Goal: Information Seeking & Learning: Learn about a topic

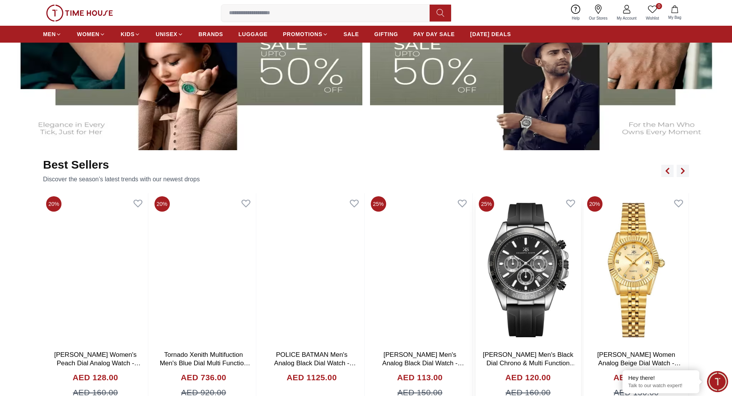
scroll to position [538, 0]
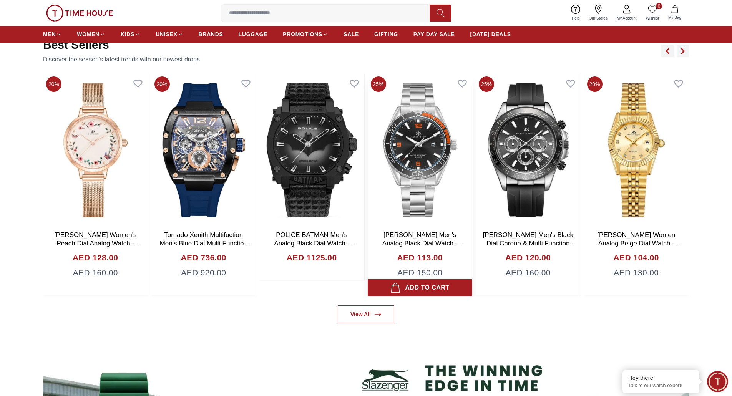
click at [422, 153] on img at bounding box center [420, 150] width 105 height 154
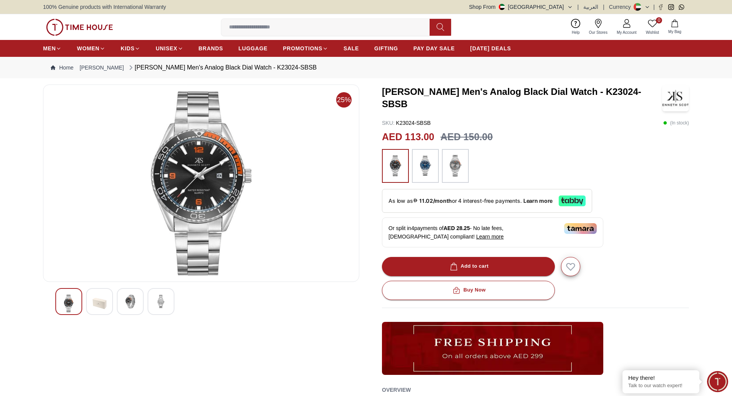
click at [392, 165] on img at bounding box center [395, 166] width 19 height 26
click at [432, 166] on img at bounding box center [425, 166] width 19 height 26
click at [449, 163] on img at bounding box center [455, 166] width 19 height 26
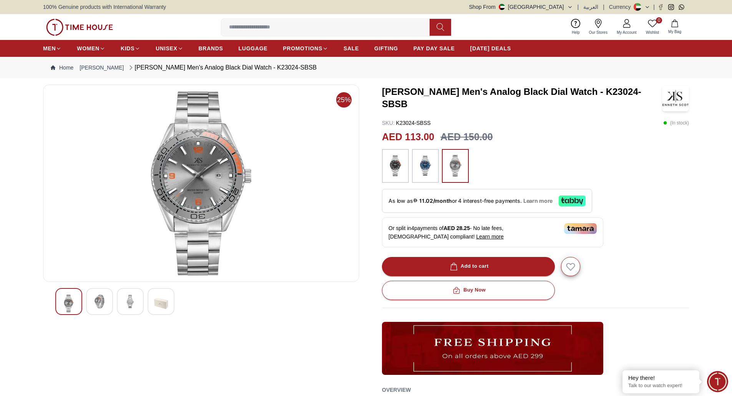
click at [539, 199] on span "Learn more" at bounding box center [538, 201] width 30 height 6
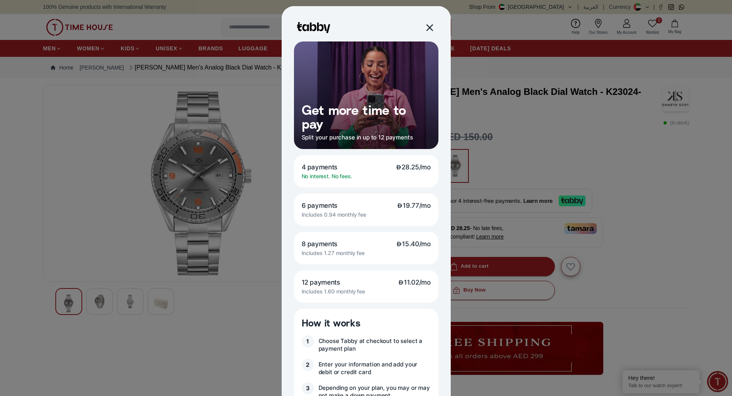
click at [425, 25] on div at bounding box center [429, 27] width 9 height 9
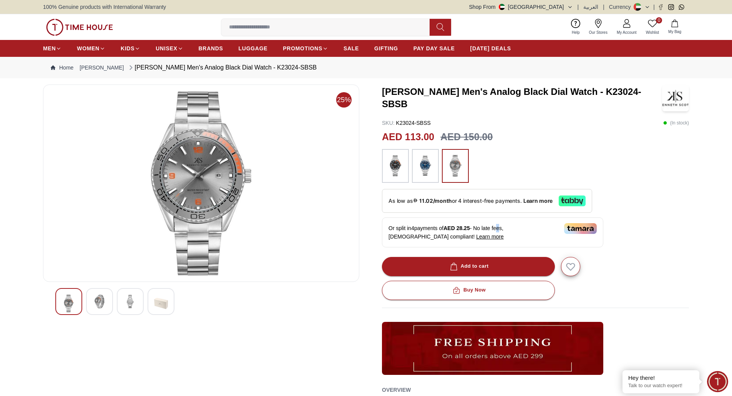
click at [501, 226] on div "Or split in 4 payments of AED 28.25 - No late fees, [DEMOGRAPHIC_DATA] complian…" at bounding box center [492, 233] width 221 height 30
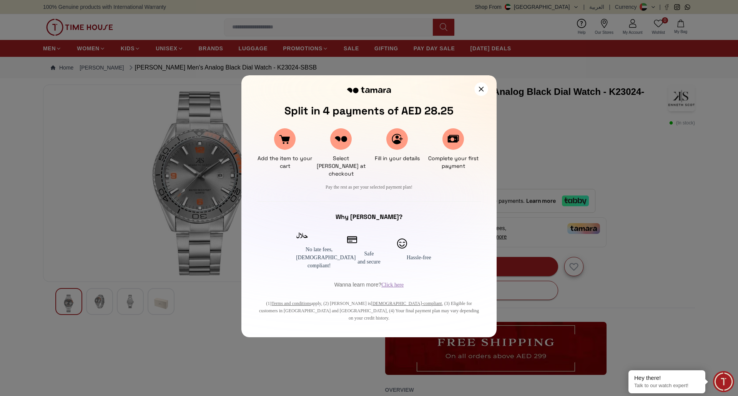
click at [482, 88] on icon at bounding box center [481, 89] width 5 height 5
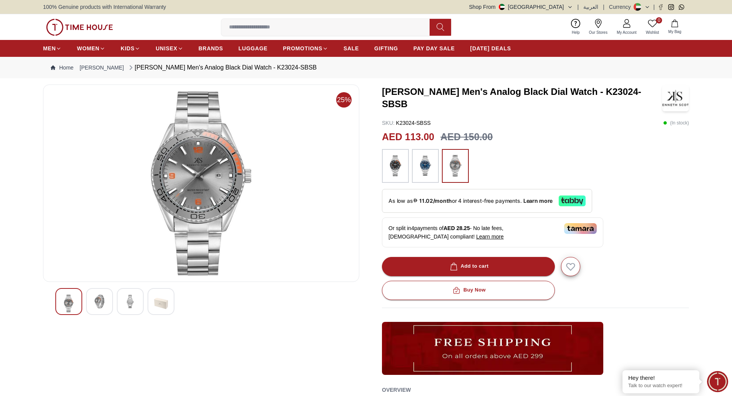
click at [495, 202] on span "As low as 11.02/month or 4 interest-free payments." at bounding box center [456, 201] width 135 height 7
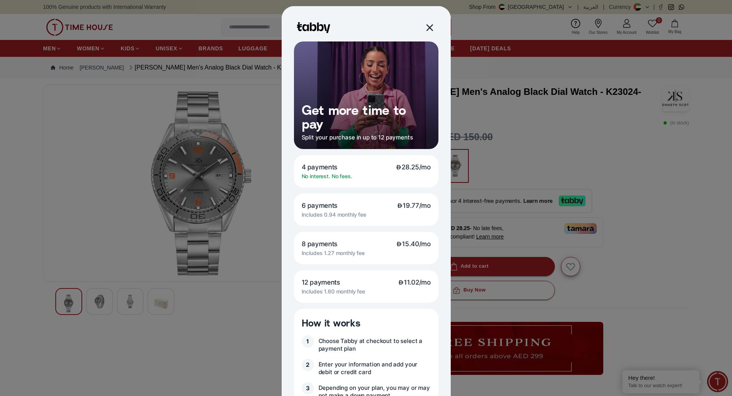
click at [426, 26] on div at bounding box center [429, 27] width 9 height 9
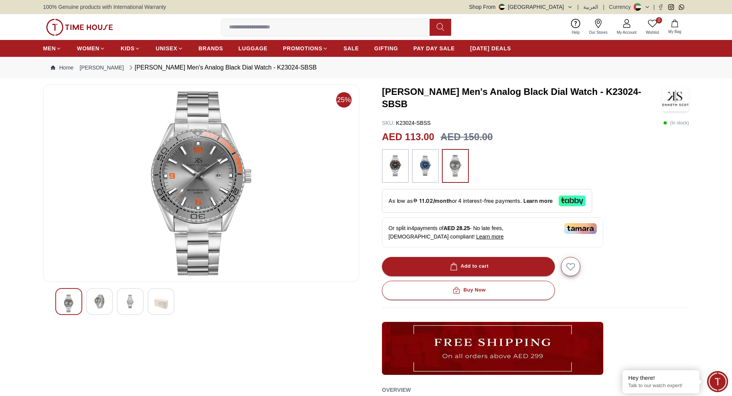
click at [447, 230] on div "Or split in 4 payments of AED 28.25 - No late fees, [DEMOGRAPHIC_DATA] complian…" at bounding box center [492, 233] width 221 height 30
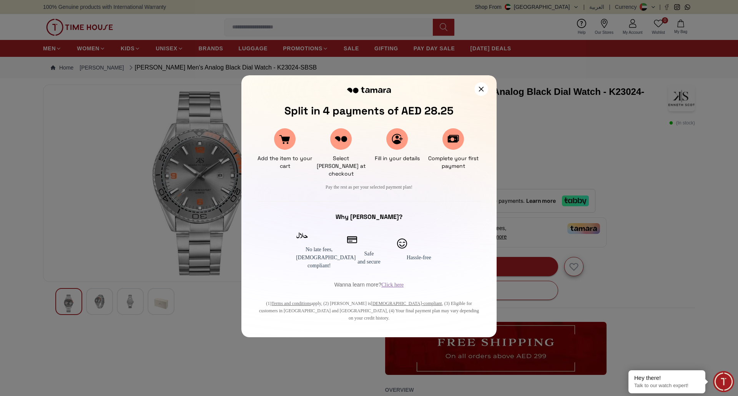
click at [479, 87] on icon at bounding box center [481, 89] width 5 height 5
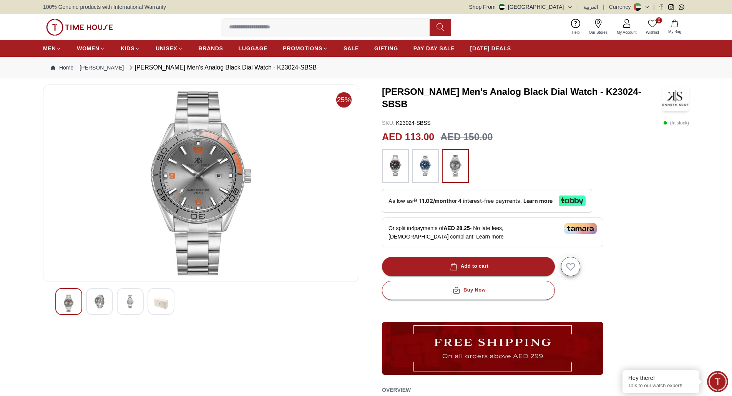
click at [501, 234] on div "Or split in 4 payments of AED 28.25 - No late fees, [DEMOGRAPHIC_DATA] complian…" at bounding box center [492, 233] width 221 height 30
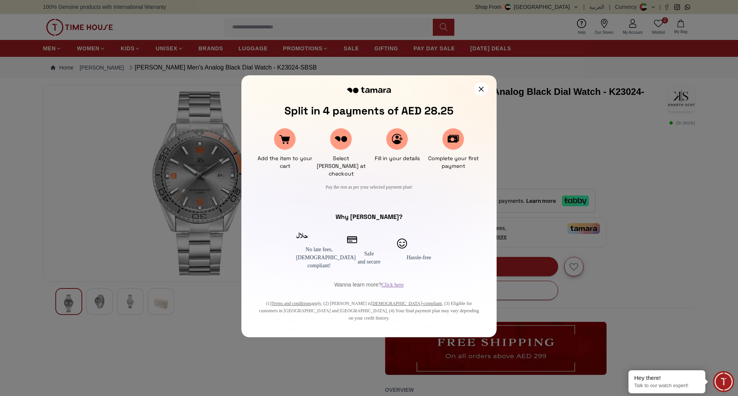
click at [482, 89] on icon at bounding box center [481, 88] width 5 height 5
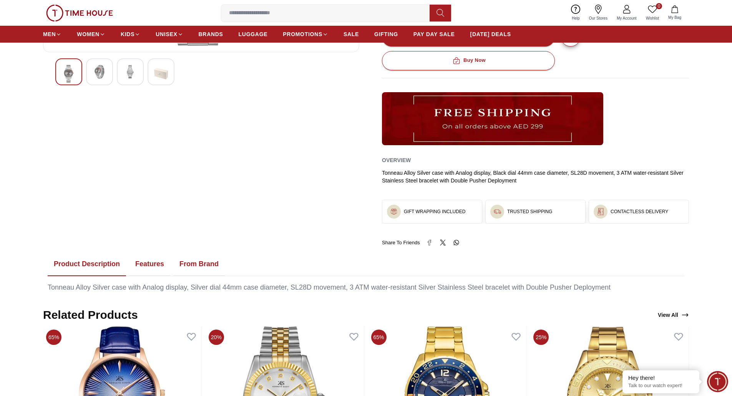
scroll to position [231, 0]
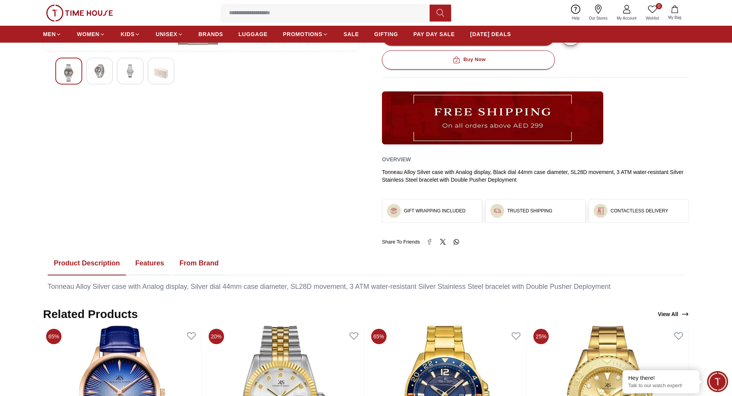
click at [496, 209] on img at bounding box center [498, 211] width 8 height 8
drag, startPoint x: 612, startPoint y: 212, endPoint x: 575, endPoint y: 191, distance: 41.9
click at [610, 213] on div "CONTACTLESS DELIVERY" at bounding box center [639, 210] width 100 height 23
